Goal: Task Accomplishment & Management: Use online tool/utility

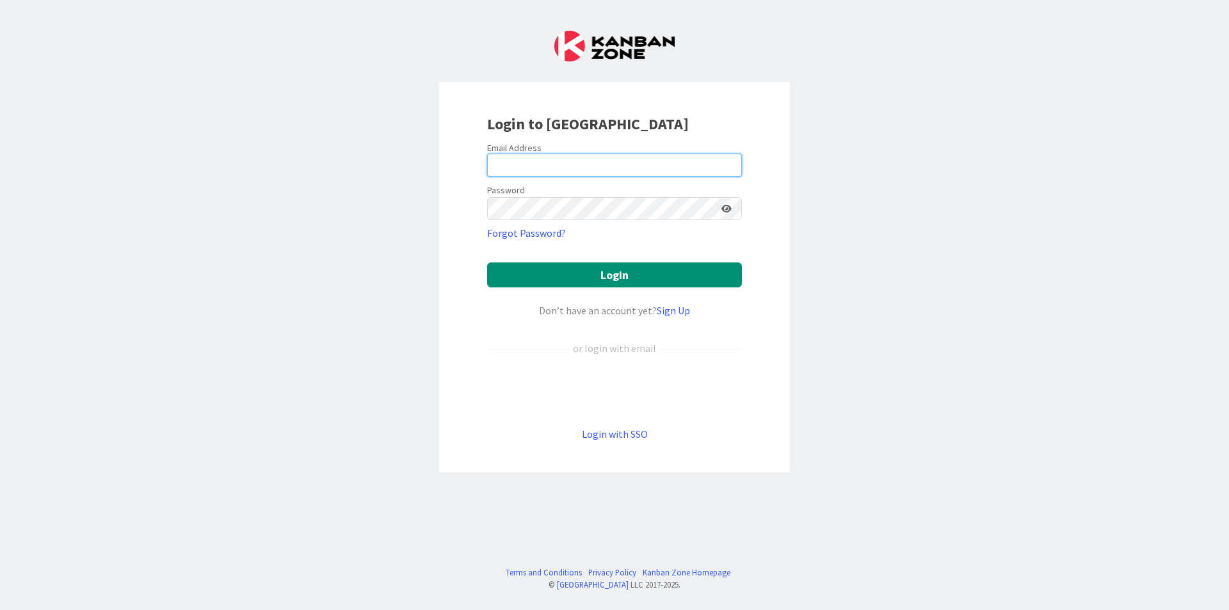
click at [648, 161] on input "email" at bounding box center [614, 165] width 255 height 23
type input "[EMAIL_ADDRESS][DOMAIN_NAME]"
click at [852, 175] on div "Login to Kanban Zone Email Address julietferos@gmail.com Password Forgot Passwo…" at bounding box center [614, 305] width 1229 height 610
click at [648, 167] on input "email" at bounding box center [614, 165] width 255 height 23
type input "[EMAIL_ADDRESS][DOMAIN_NAME]"
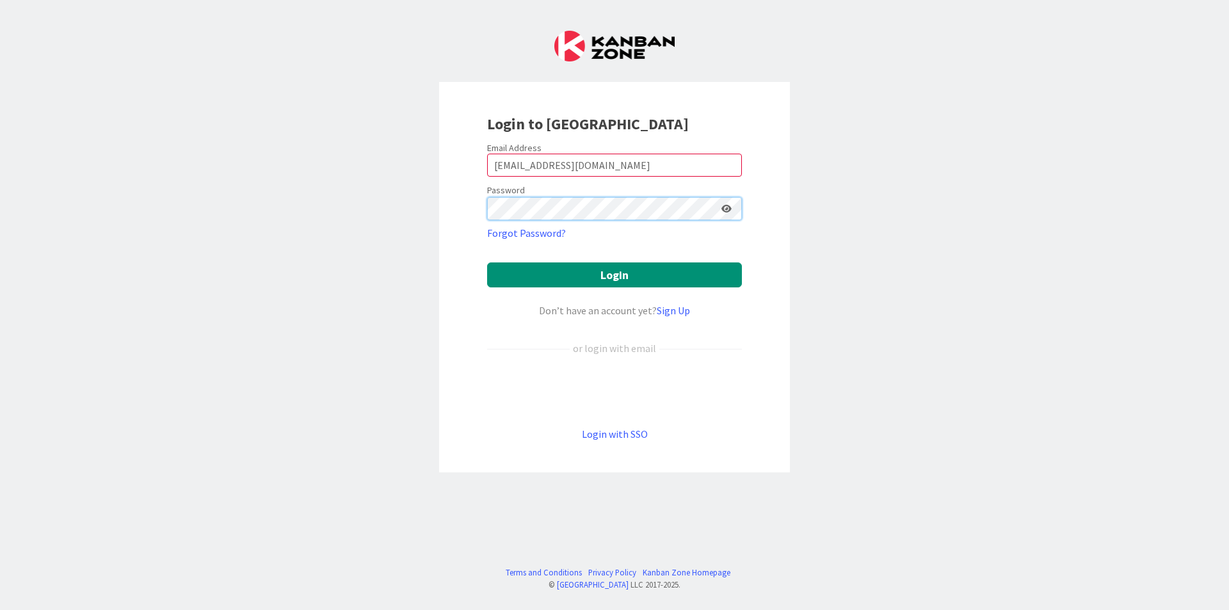
click at [487, 262] on button "Login" at bounding box center [614, 274] width 255 height 25
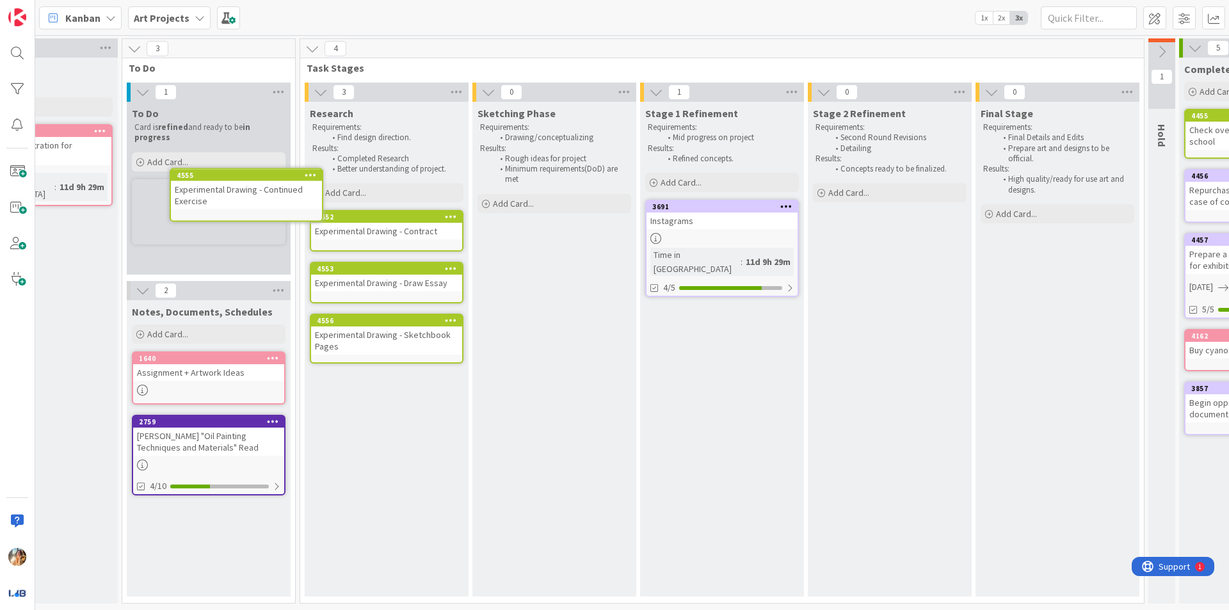
scroll to position [0, 250]
